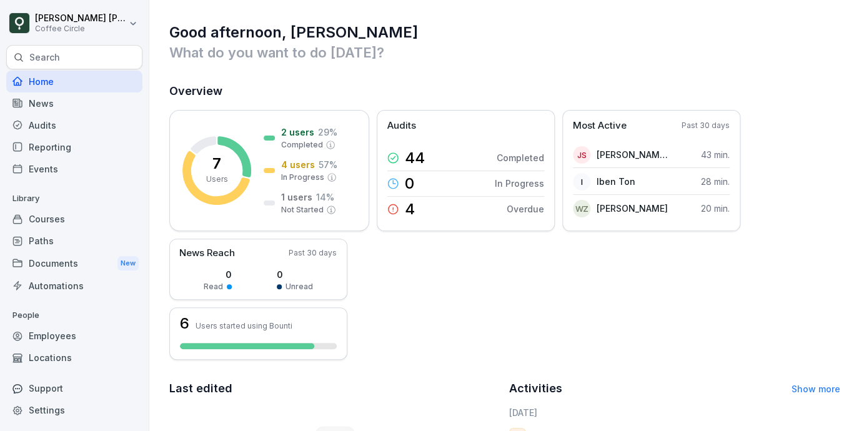
click at [67, 335] on div "Employees" at bounding box center [74, 336] width 136 height 22
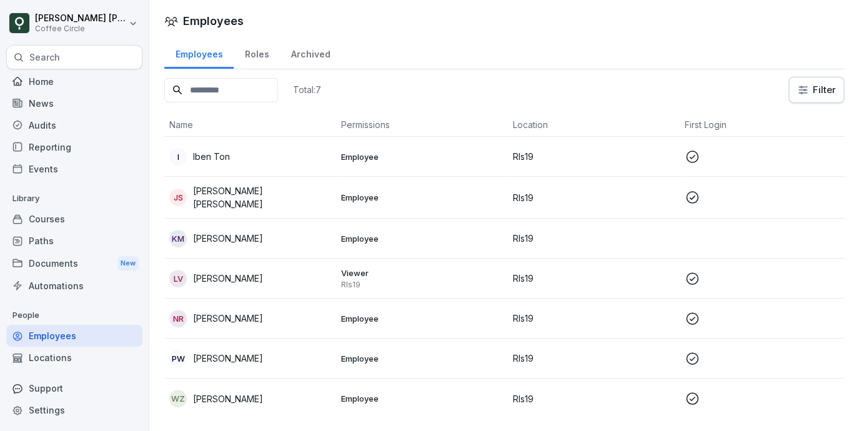
click at [240, 162] on div "I Iben Ton" at bounding box center [250, 156] width 162 height 17
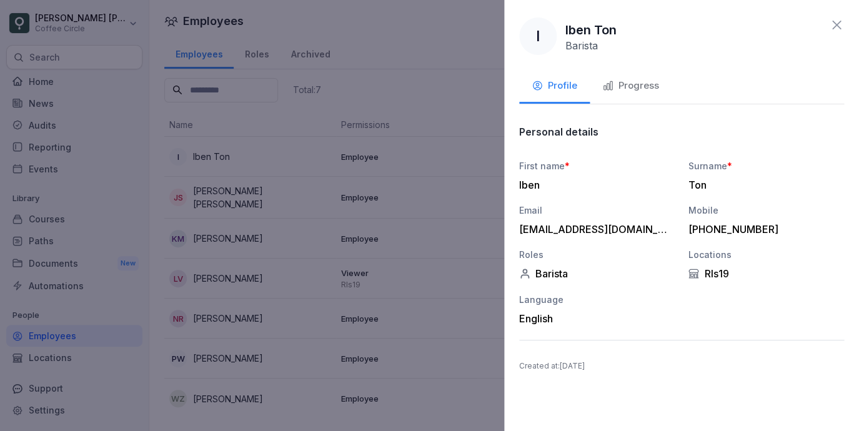
click at [430, 230] on div at bounding box center [429, 215] width 859 height 431
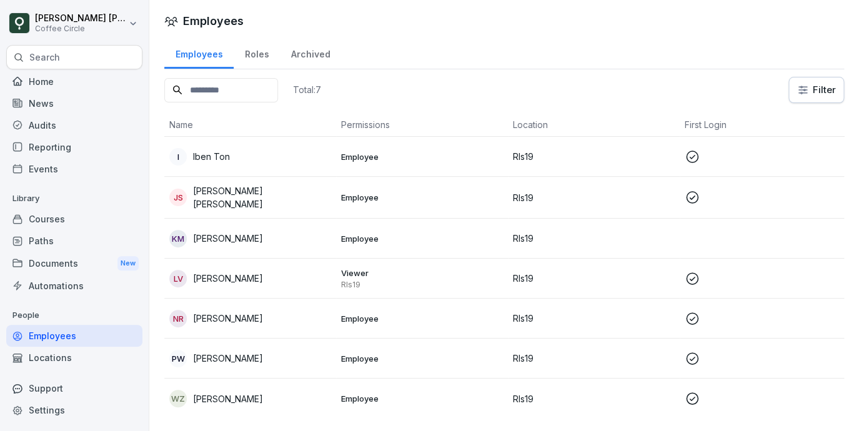
click at [62, 150] on div "Reporting" at bounding box center [74, 147] width 136 height 22
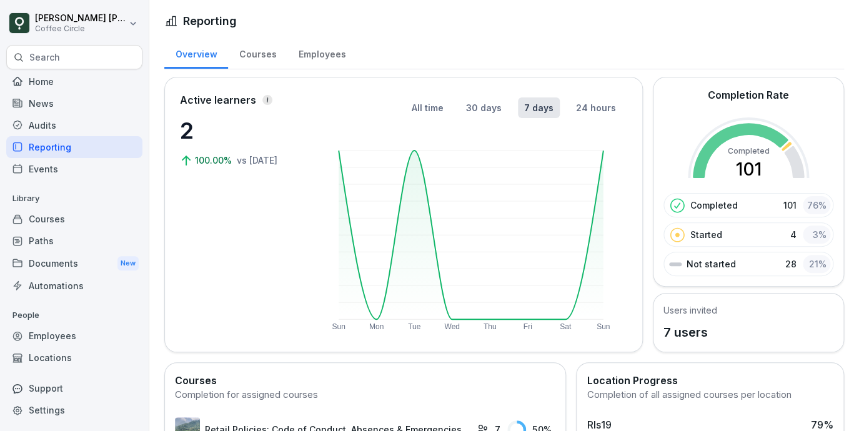
click at [259, 56] on div "Courses" at bounding box center [257, 53] width 59 height 32
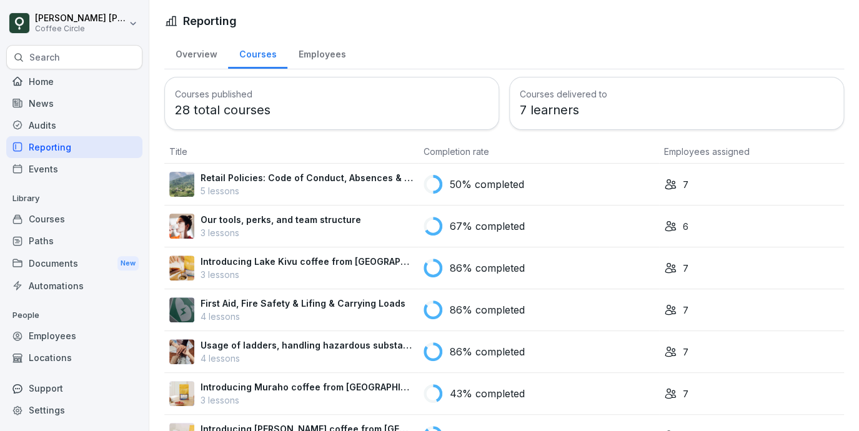
click at [325, 57] on div "Employees" at bounding box center [321, 53] width 69 height 32
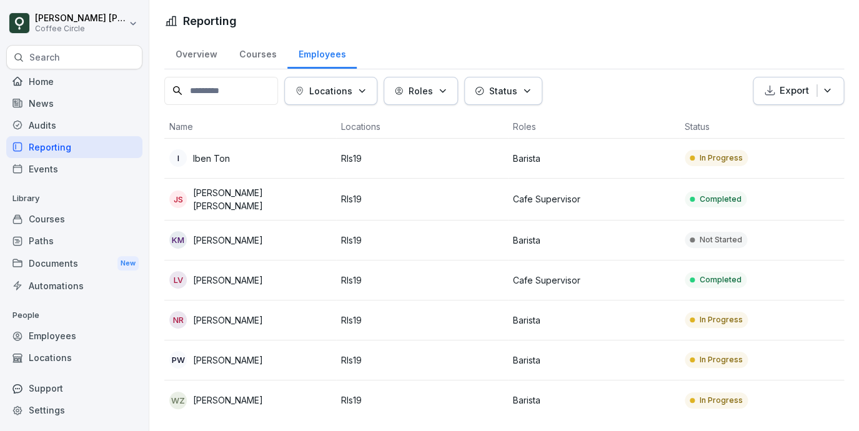
click at [569, 354] on p "Barista" at bounding box center [594, 360] width 162 height 13
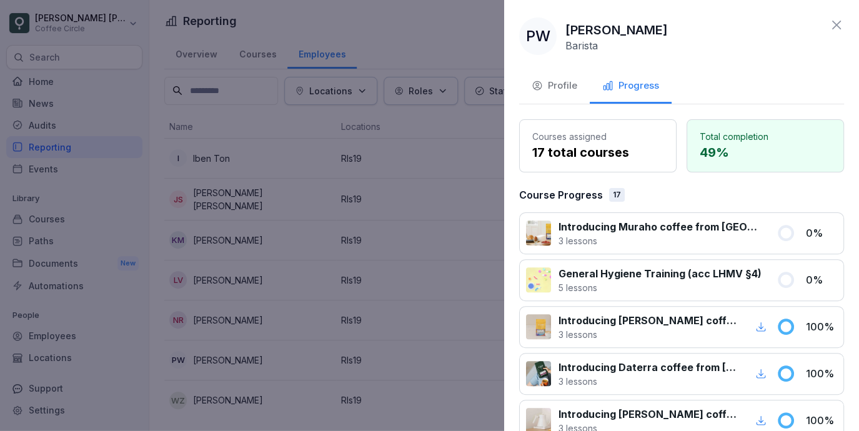
click at [400, 142] on div at bounding box center [429, 215] width 859 height 431
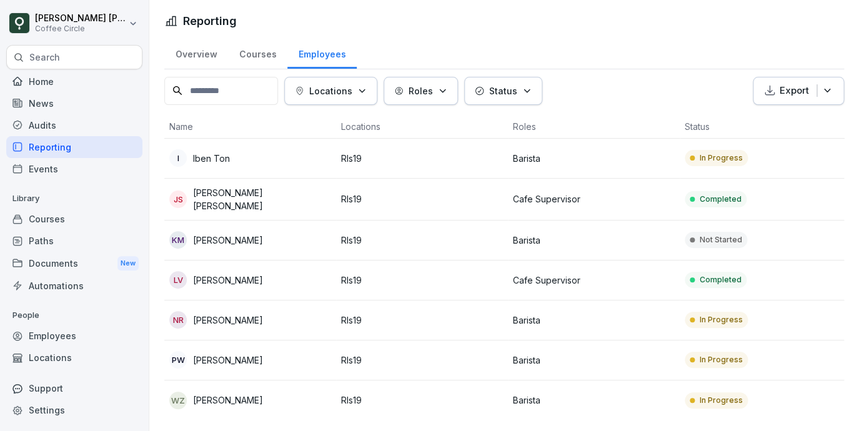
click at [401, 162] on p "Rls19" at bounding box center [422, 158] width 162 height 13
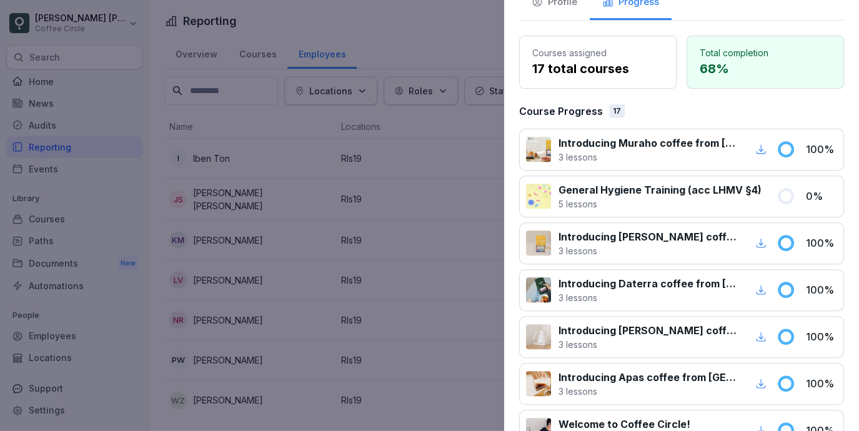
scroll to position [85, 0]
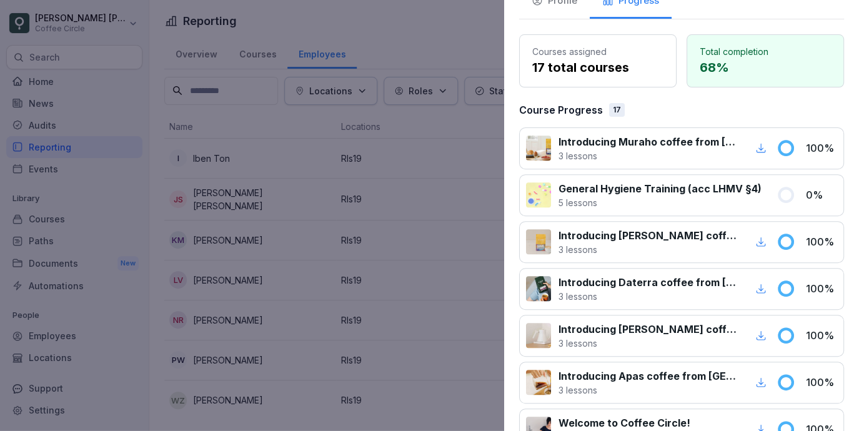
click at [631, 190] on p "General Hygiene Training (acc LHMV §4)" at bounding box center [659, 188] width 203 height 15
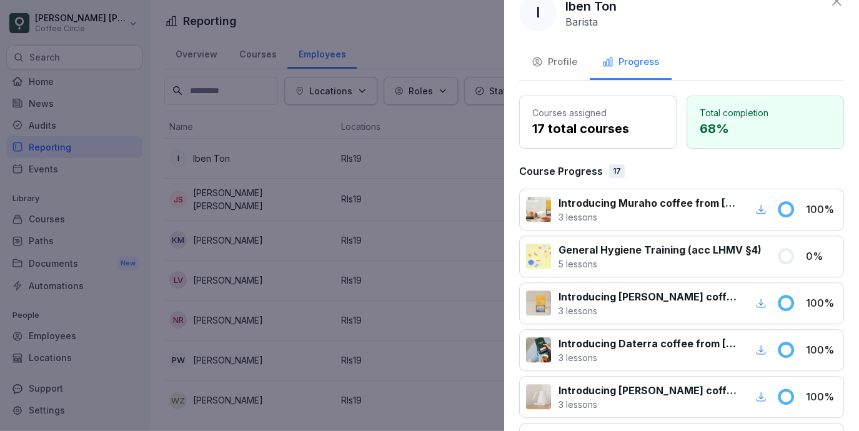
scroll to position [0, 0]
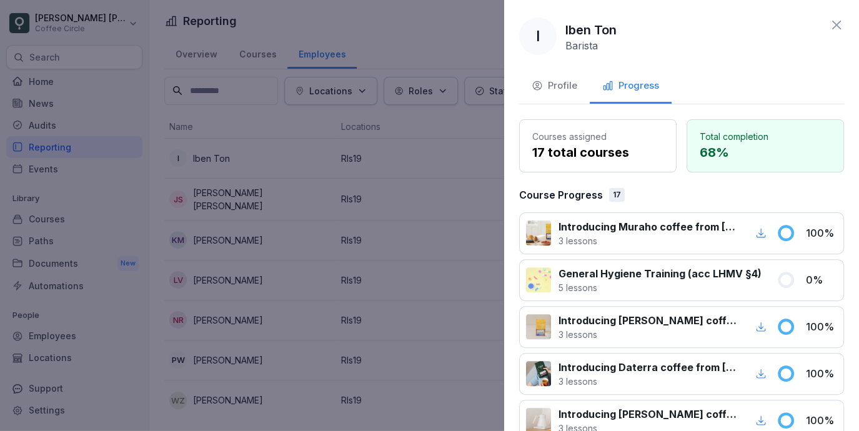
click at [428, 172] on div at bounding box center [429, 215] width 859 height 431
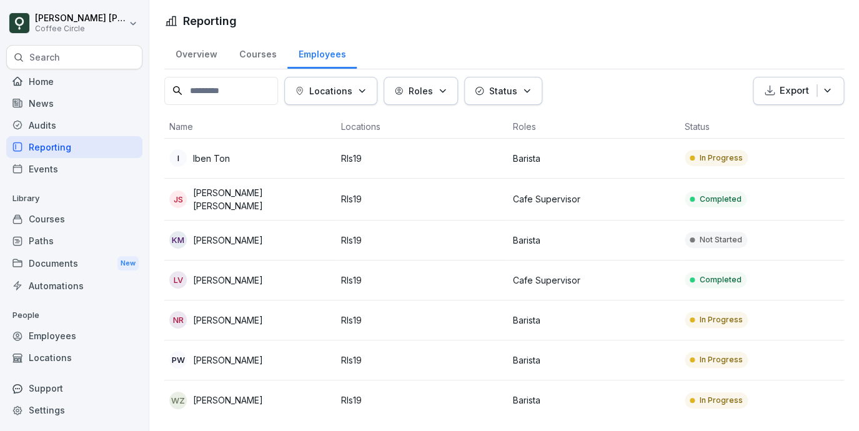
click at [516, 354] on p "Barista" at bounding box center [594, 360] width 162 height 13
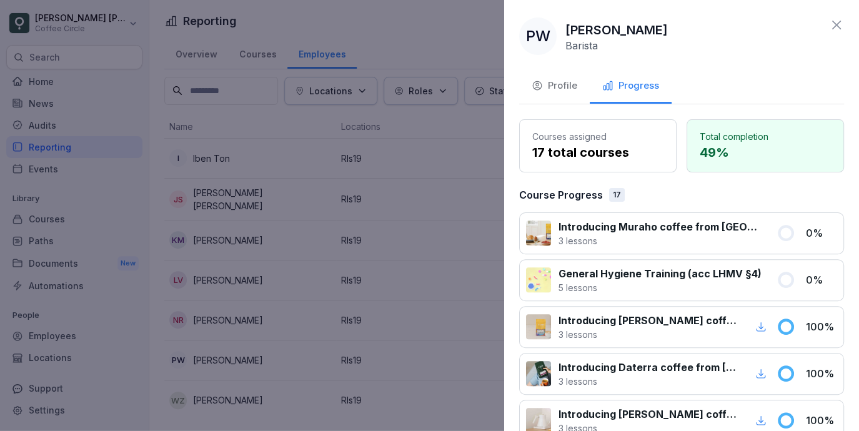
click at [430, 191] on div at bounding box center [429, 215] width 859 height 431
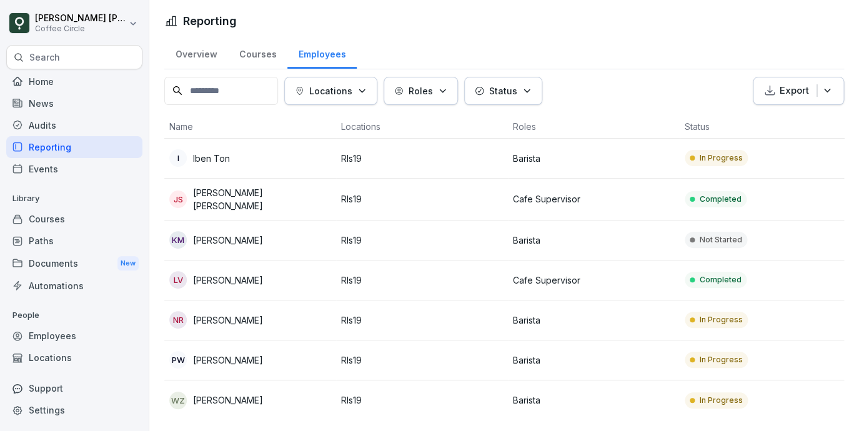
click at [720, 170] on td "In Progress" at bounding box center [766, 159] width 172 height 40
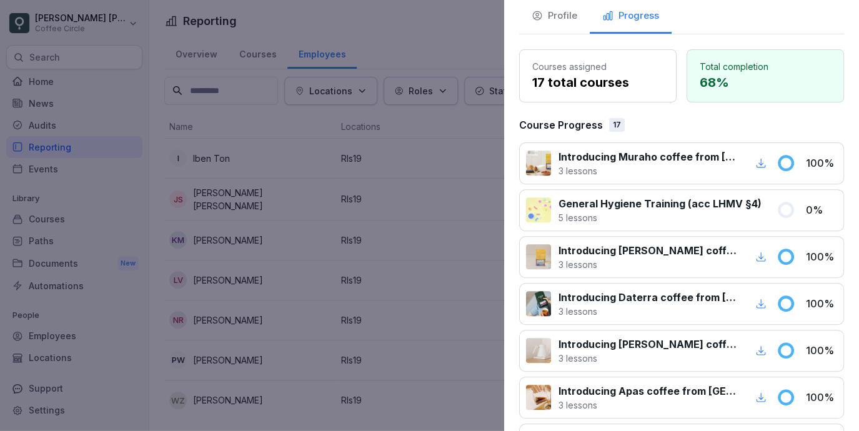
scroll to position [90, 0]
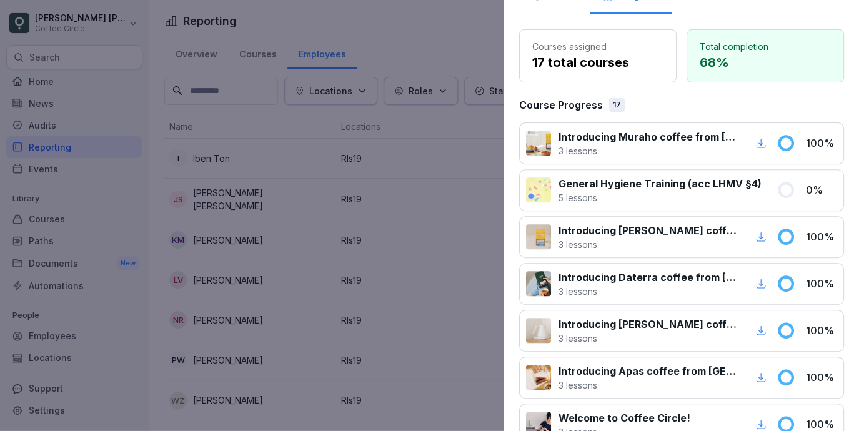
click at [588, 188] on p "General Hygiene Training (acc LHMV §4)" at bounding box center [659, 183] width 203 height 15
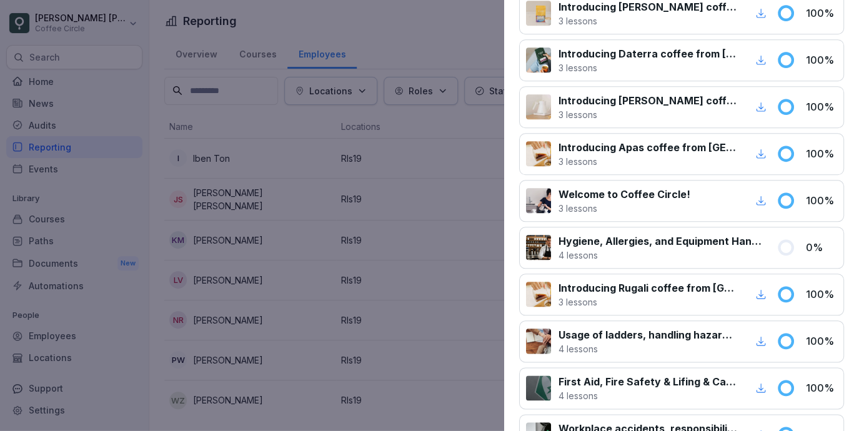
scroll to position [372, 0]
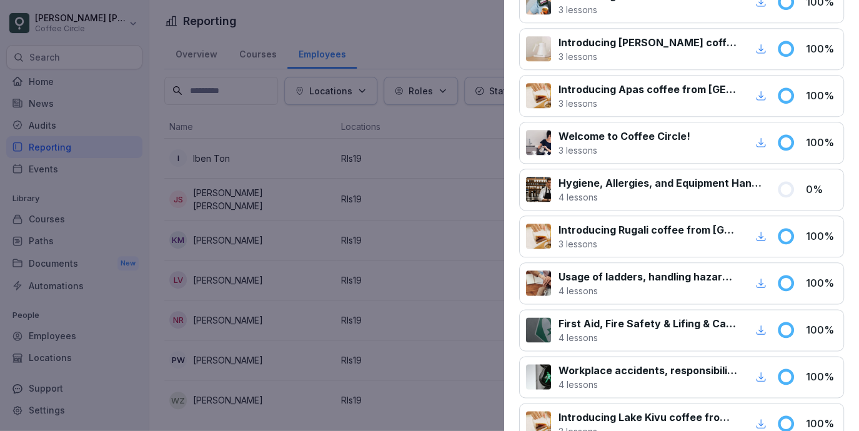
click at [617, 187] on p "Hygiene, Allergies, and Equipment Handling" at bounding box center [659, 183] width 203 height 15
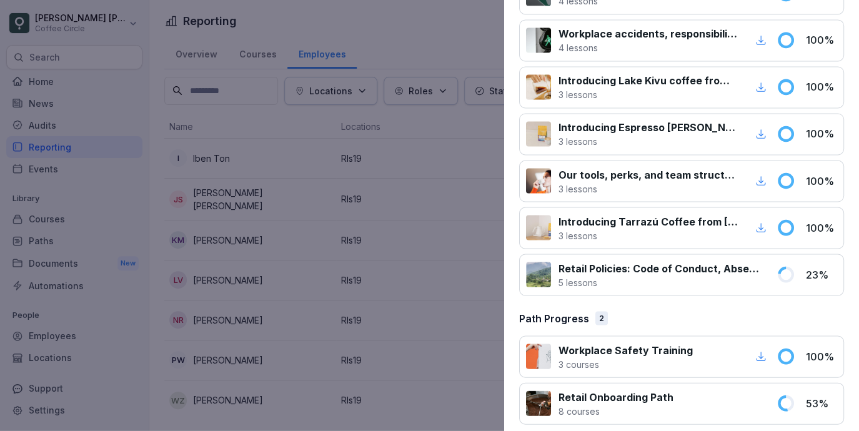
scroll to position [710, 0]
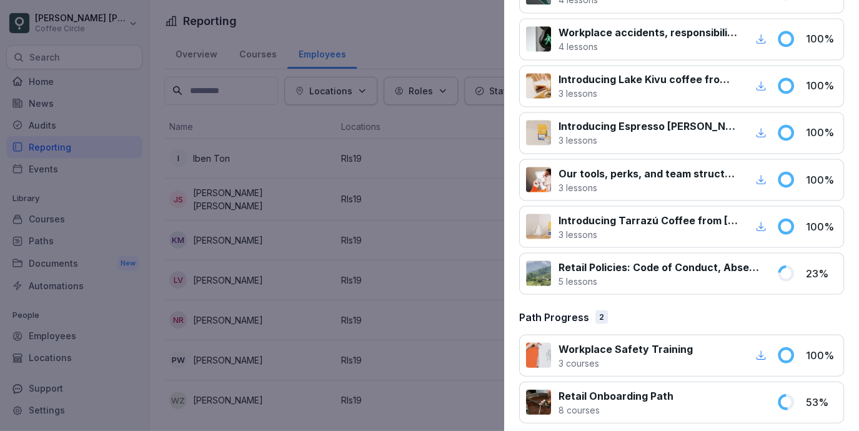
click at [635, 274] on p "Retail Policies: Code of Conduct, Absences & Emergencies" at bounding box center [659, 266] width 203 height 15
click at [671, 271] on p "Retail Policies: Code of Conduct, Absences & Emergencies" at bounding box center [659, 266] width 203 height 15
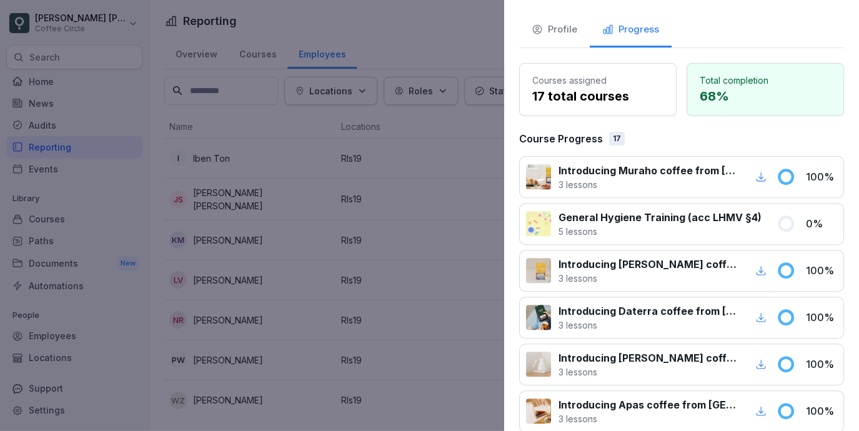
scroll to position [0, 0]
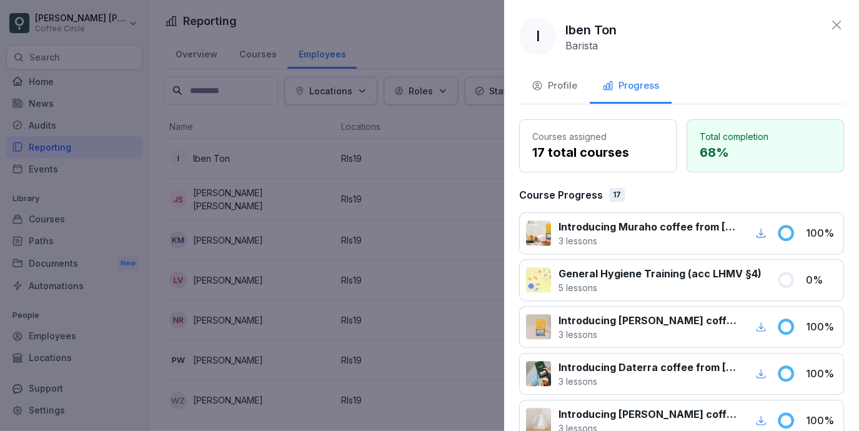
click at [833, 26] on icon at bounding box center [836, 24] width 15 height 15
